Goal: Information Seeking & Learning: Learn about a topic

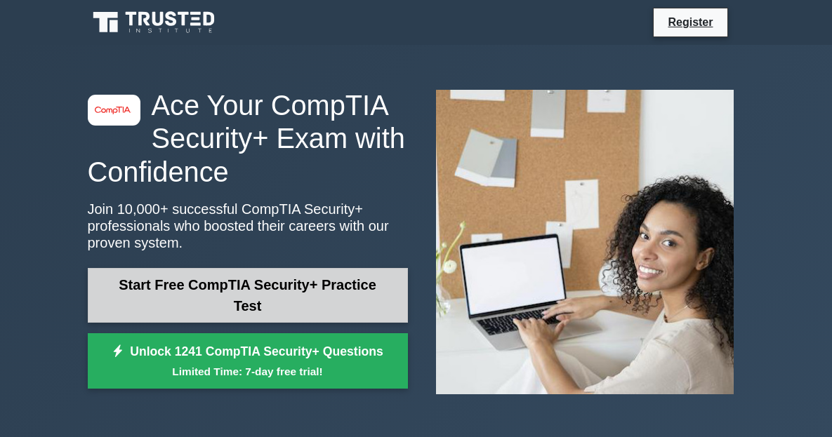
click at [359, 279] on link "Start Free CompTIA Security+ Practice Test" at bounding box center [248, 295] width 320 height 55
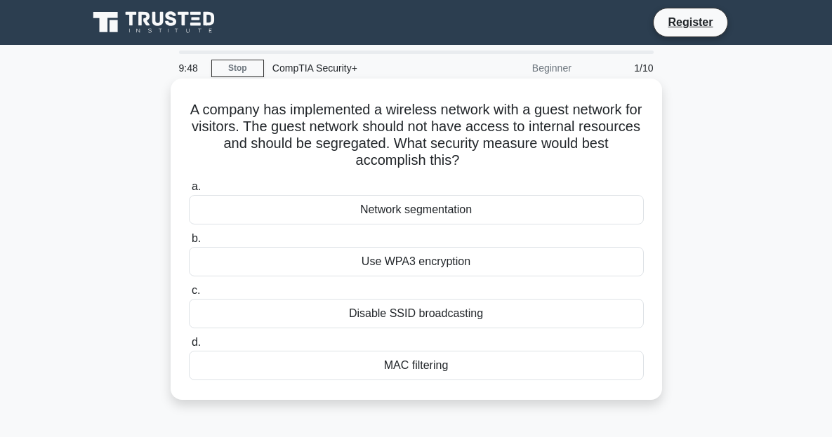
click at [498, 208] on div "Network segmentation" at bounding box center [416, 209] width 455 height 29
click at [189, 192] on input "a. Network segmentation" at bounding box center [189, 186] width 0 height 9
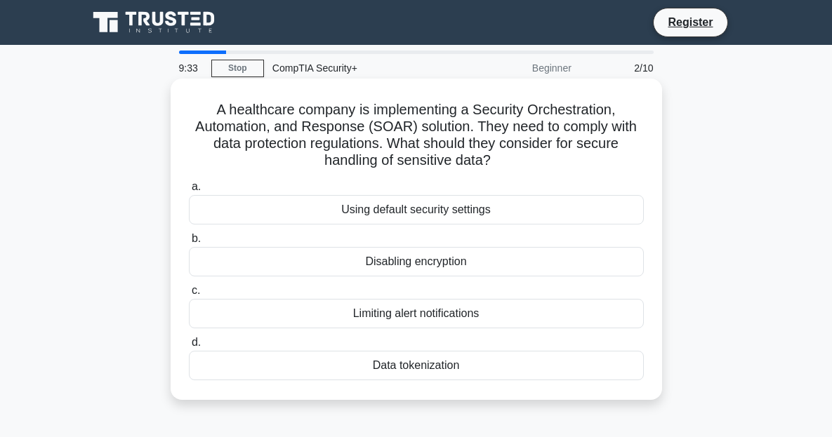
click at [469, 372] on div "Data tokenization" at bounding box center [416, 365] width 455 height 29
click at [189, 347] on input "d. Data tokenization" at bounding box center [189, 342] width 0 height 9
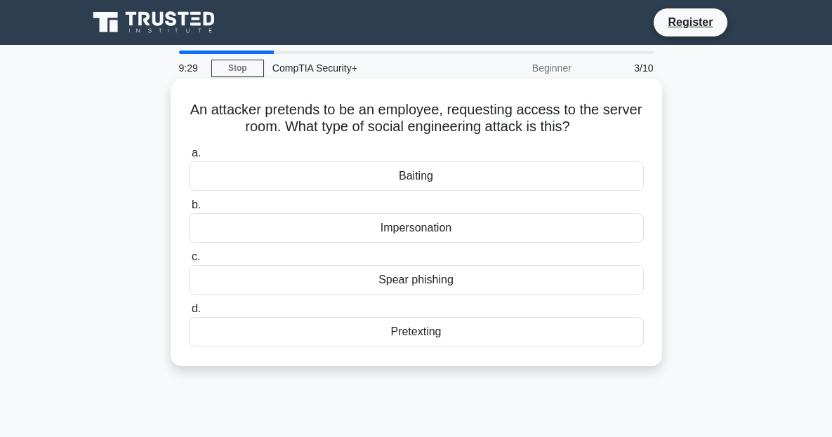
click at [472, 235] on div "Impersonation" at bounding box center [416, 227] width 455 height 29
click at [189, 210] on input "b. Impersonation" at bounding box center [189, 205] width 0 height 9
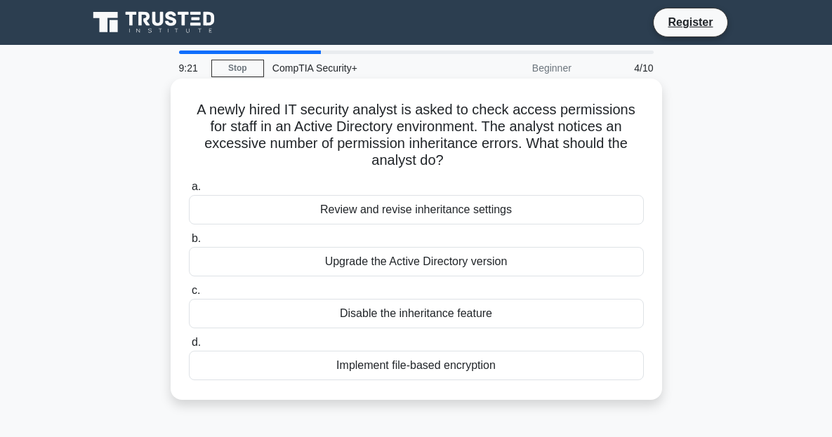
click at [517, 218] on div "Review and revise inheritance settings" at bounding box center [416, 209] width 455 height 29
click at [189, 192] on input "a. Review and revise inheritance settings" at bounding box center [189, 186] width 0 height 9
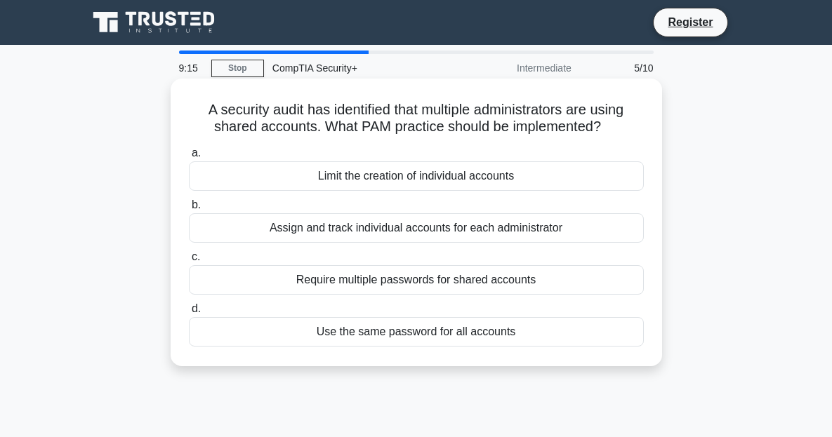
click at [585, 237] on div "Assign and track individual accounts for each administrator" at bounding box center [416, 227] width 455 height 29
click at [189, 210] on input "b. Assign and track individual accounts for each administrator" at bounding box center [189, 205] width 0 height 9
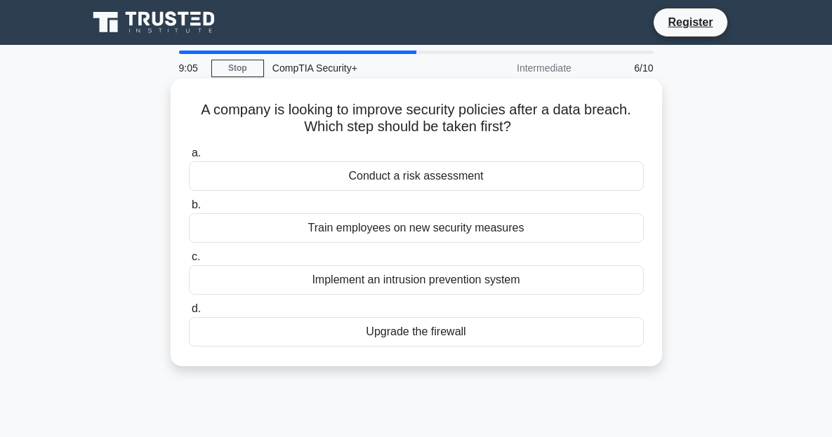
click at [536, 185] on div "Conduct a risk assessment" at bounding box center [416, 175] width 455 height 29
click at [189, 158] on input "a. Conduct a risk assessment" at bounding box center [189, 153] width 0 height 9
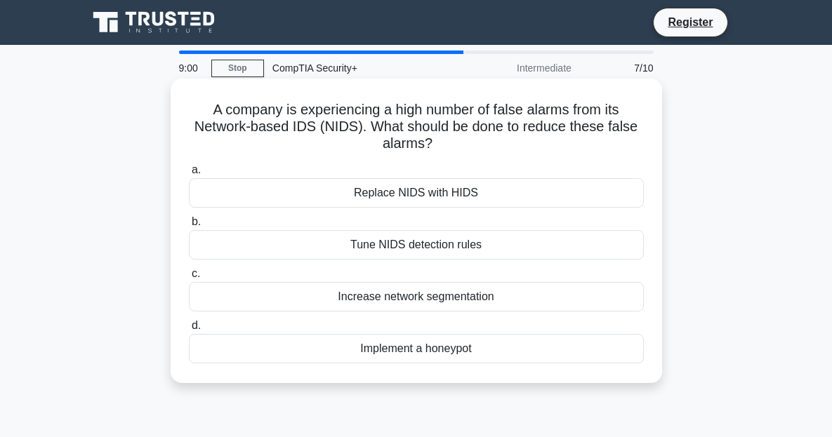
click at [526, 247] on div "Tune NIDS detection rules" at bounding box center [416, 244] width 455 height 29
click at [189, 227] on input "b. Tune NIDS detection rules" at bounding box center [189, 222] width 0 height 9
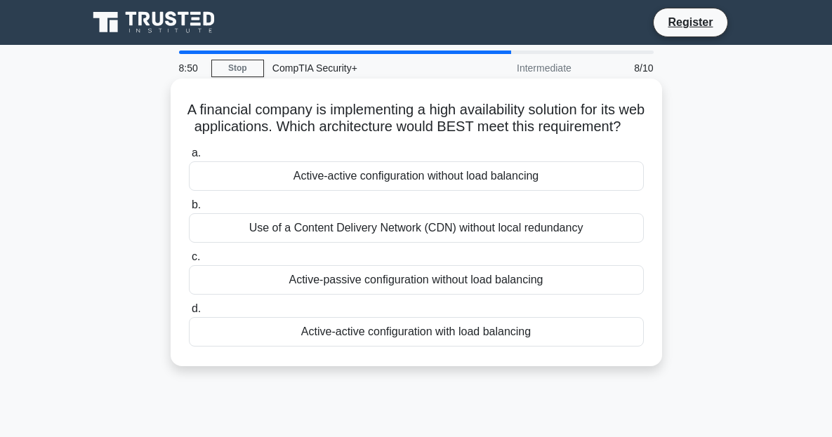
click at [441, 345] on div "Active-active configuration with load balancing" at bounding box center [416, 331] width 455 height 29
click at [189, 314] on input "d. Active-active configuration with load balancing" at bounding box center [189, 309] width 0 height 9
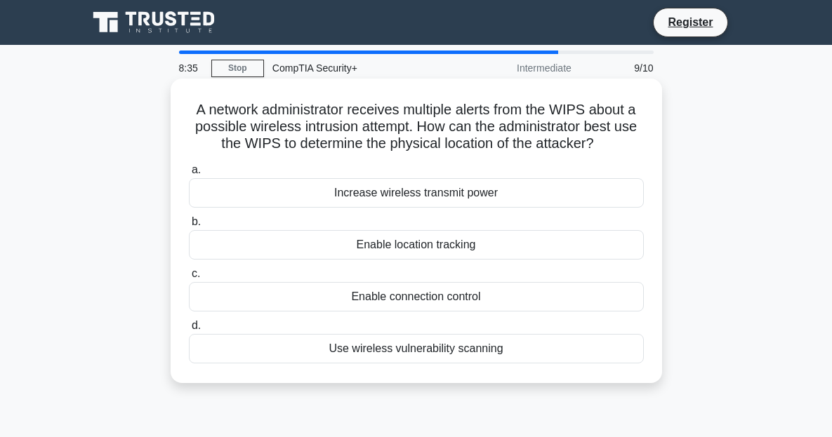
click at [483, 347] on div "Use wireless vulnerability scanning" at bounding box center [416, 348] width 455 height 29
click at [189, 331] on input "d. Use wireless vulnerability scanning" at bounding box center [189, 325] width 0 height 9
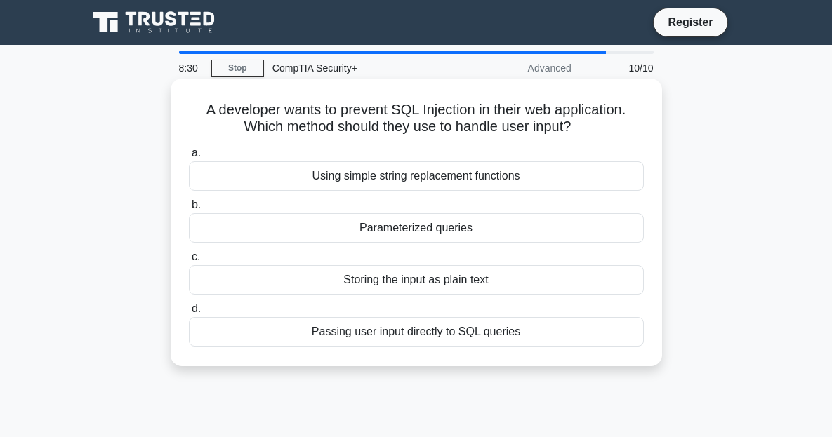
click at [525, 225] on div "Parameterized queries" at bounding box center [416, 227] width 455 height 29
click at [189, 210] on input "b. Parameterized queries" at bounding box center [189, 205] width 0 height 9
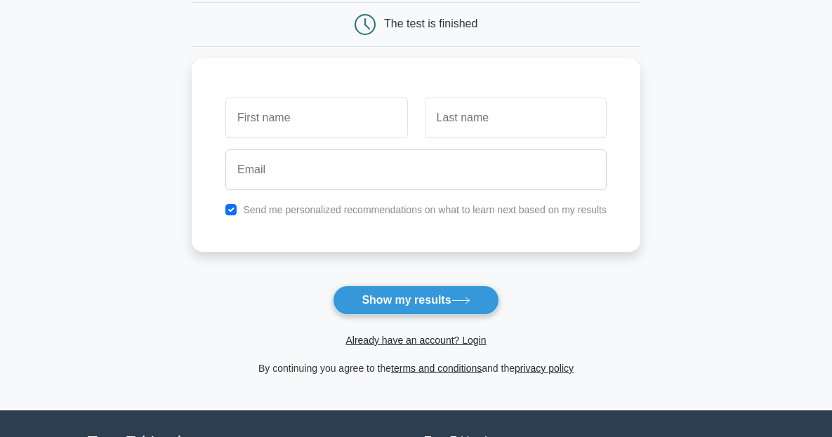
scroll to position [211, 0]
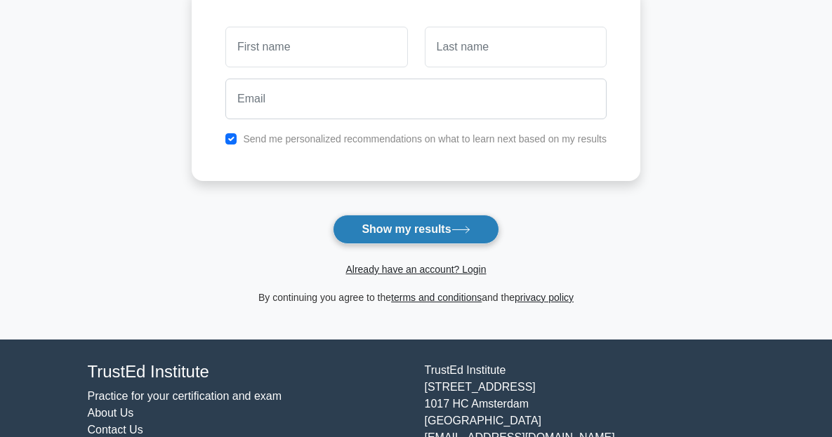
drag, startPoint x: 481, startPoint y: 231, endPoint x: 497, endPoint y: 231, distance: 16.1
click at [487, 231] on button "Show my results" at bounding box center [416, 229] width 166 height 29
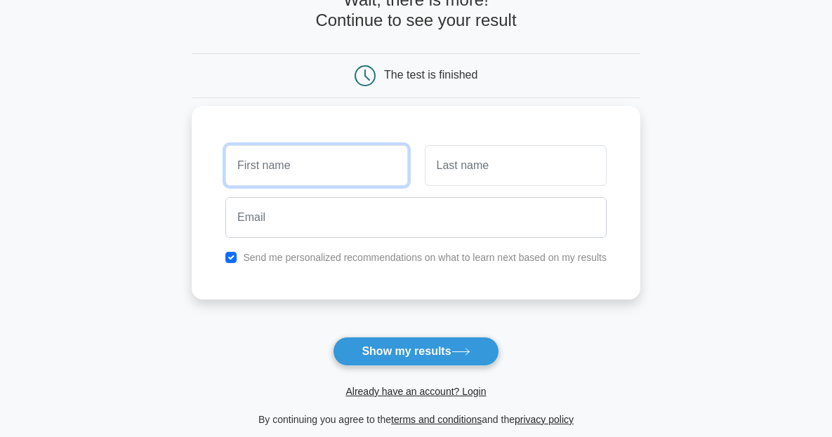
scroll to position [69, 0]
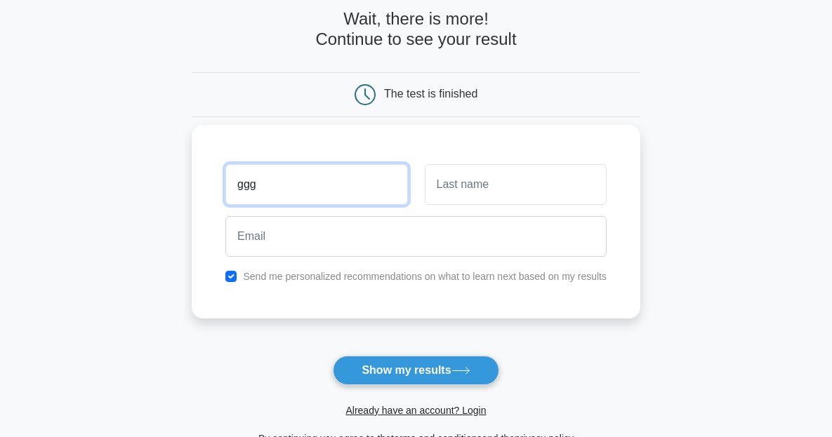
type input "ggg"
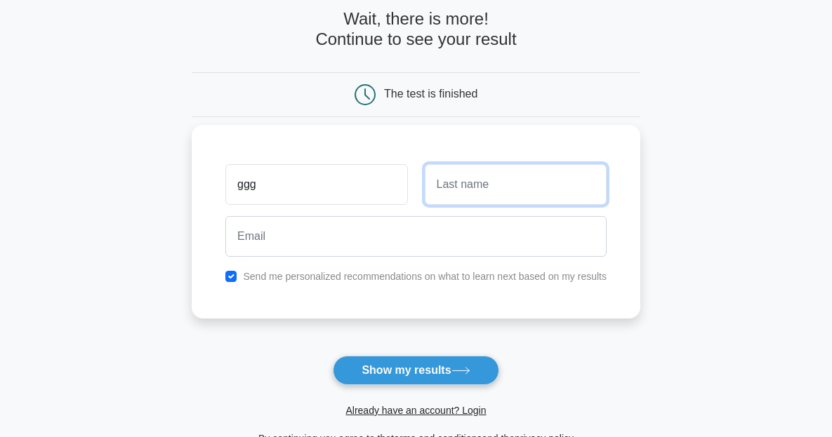
click at [507, 183] on input "text" at bounding box center [516, 184] width 182 height 41
type input "tyt"
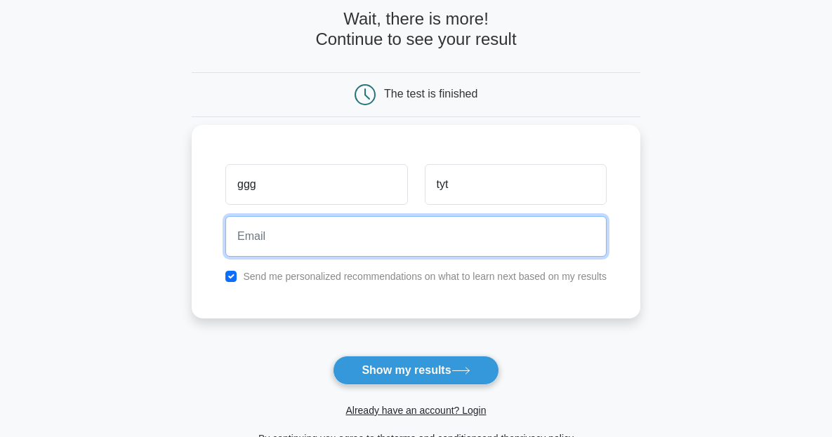
click at [451, 242] on input "email" at bounding box center [415, 236] width 381 height 41
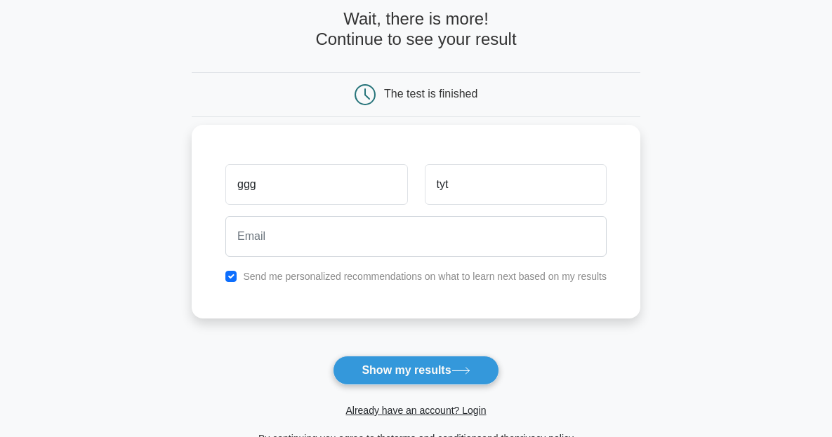
click at [450, 279] on label "Send me personalized recommendations on what to learn next based on my results" at bounding box center [425, 276] width 364 height 11
click at [453, 275] on label "Send me personalized recommendations on what to learn next based on my results" at bounding box center [425, 276] width 364 height 11
click at [227, 277] on input "checkbox" at bounding box center [230, 276] width 11 height 11
checkbox input "false"
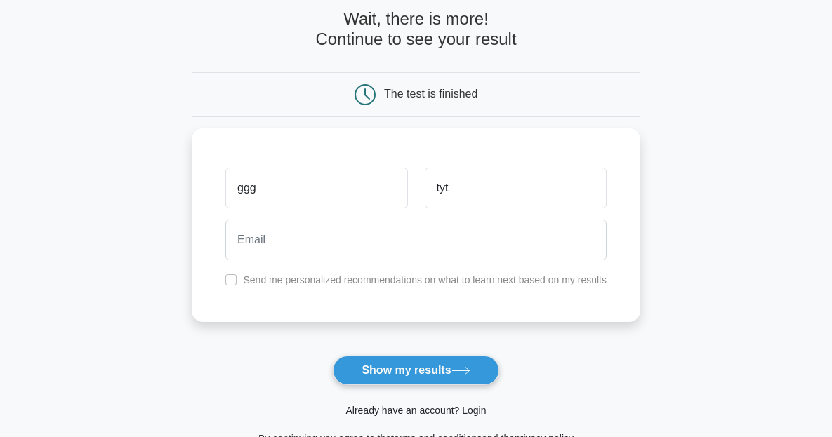
drag, startPoint x: 397, startPoint y: 368, endPoint x: 592, endPoint y: 370, distance: 194.4
click at [403, 369] on button "Show my results" at bounding box center [416, 370] width 166 height 29
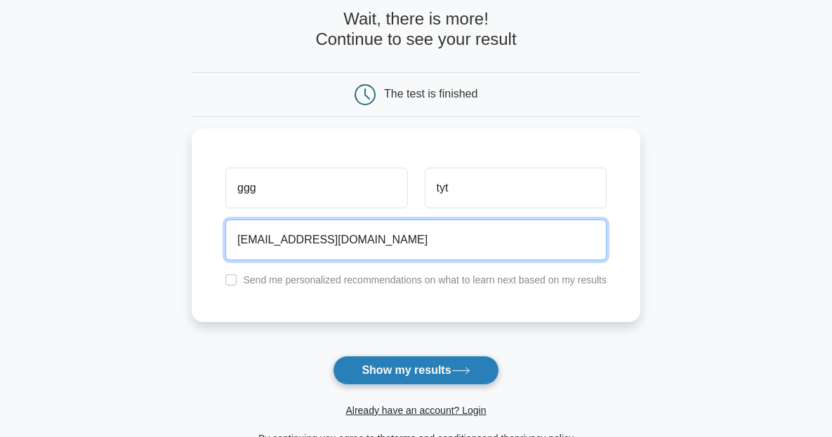
type input "wsw@gmail.com"
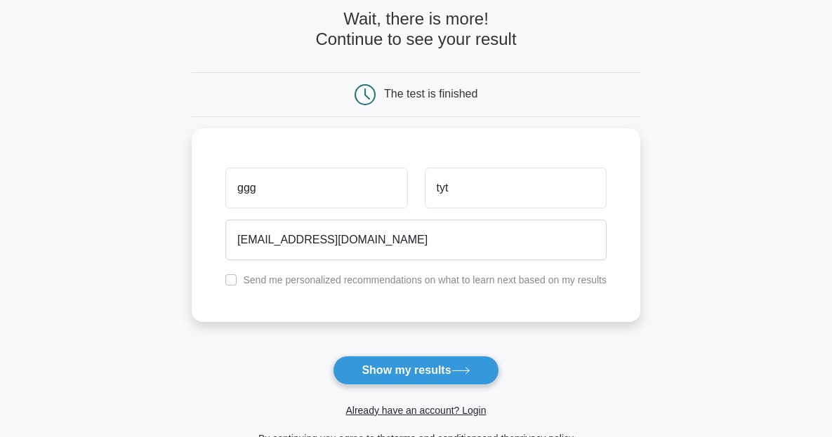
click at [425, 365] on button "Show my results" at bounding box center [416, 370] width 166 height 29
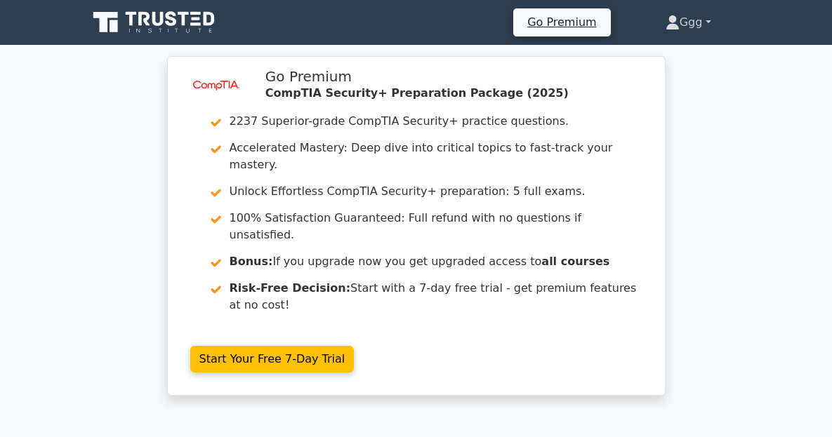
click at [745, 20] on link "Ggg" at bounding box center [688, 22] width 113 height 28
click at [745, 19] on link "Ggg" at bounding box center [688, 22] width 113 height 28
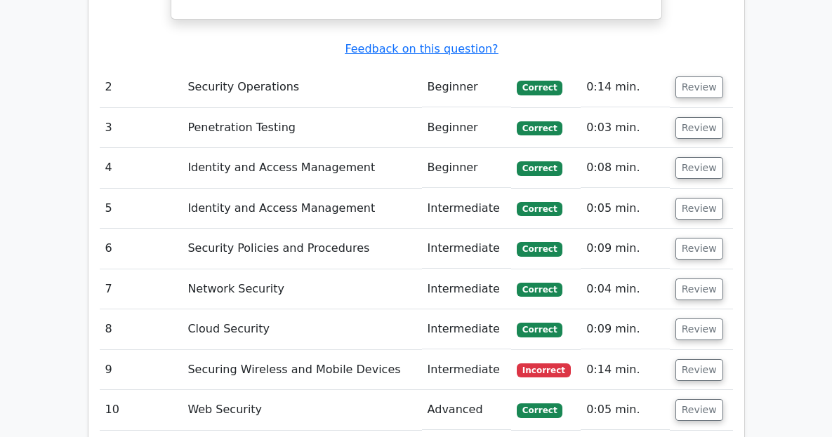
scroll to position [1755, 0]
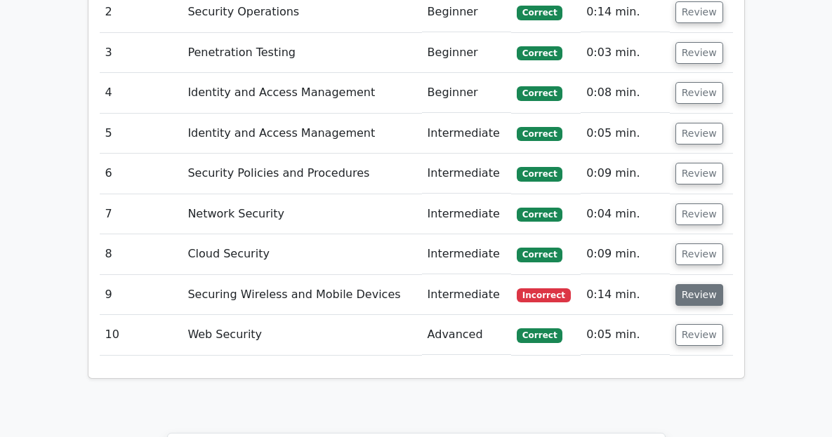
click at [723, 284] on button "Review" at bounding box center [699, 295] width 48 height 22
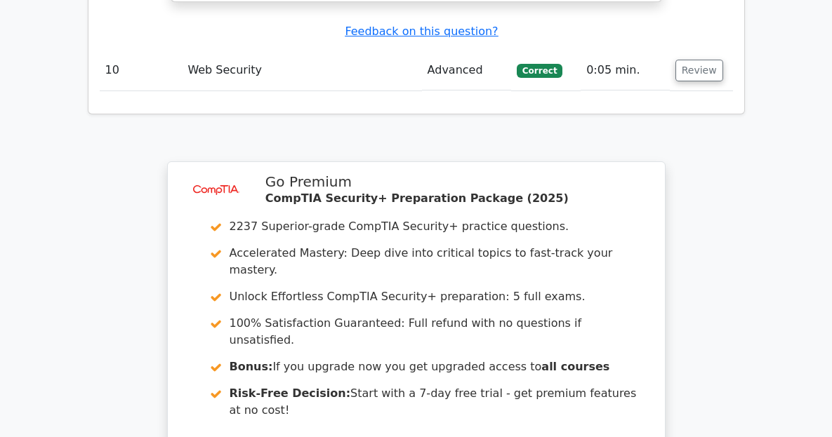
scroll to position [2666, 0]
